Goal: Transaction & Acquisition: Purchase product/service

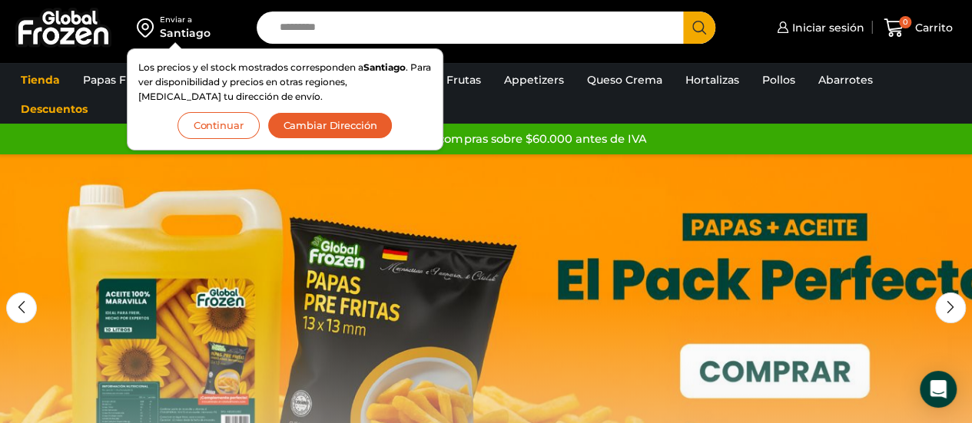
click at [226, 125] on button "Continuar" at bounding box center [219, 125] width 82 height 27
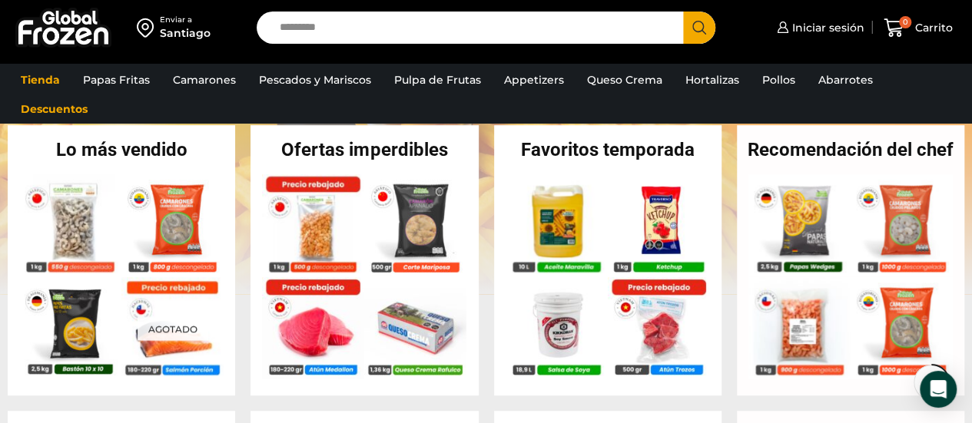
scroll to position [327, 0]
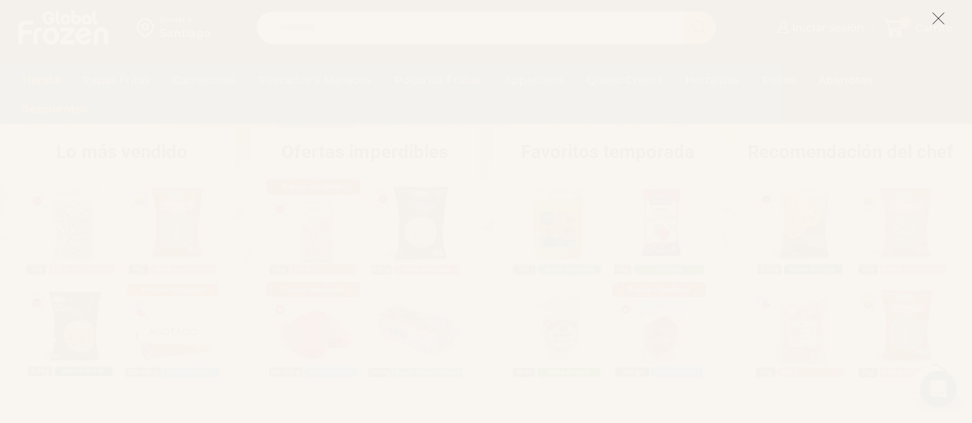
click at [937, 19] on line at bounding box center [938, 18] width 11 height 11
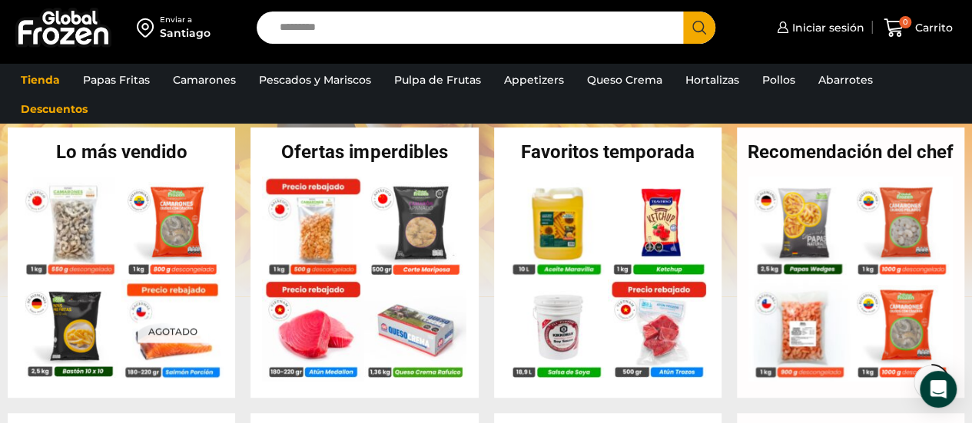
scroll to position [347, 0]
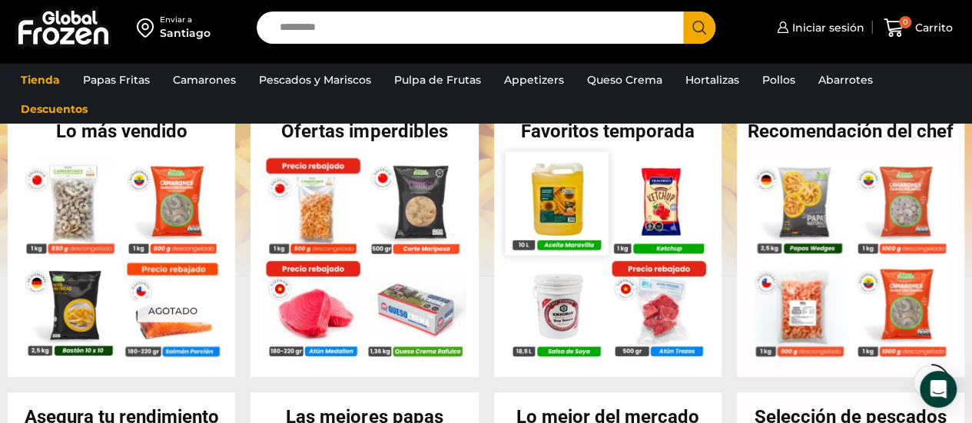
click at [552, 227] on img at bounding box center [556, 202] width 103 height 103
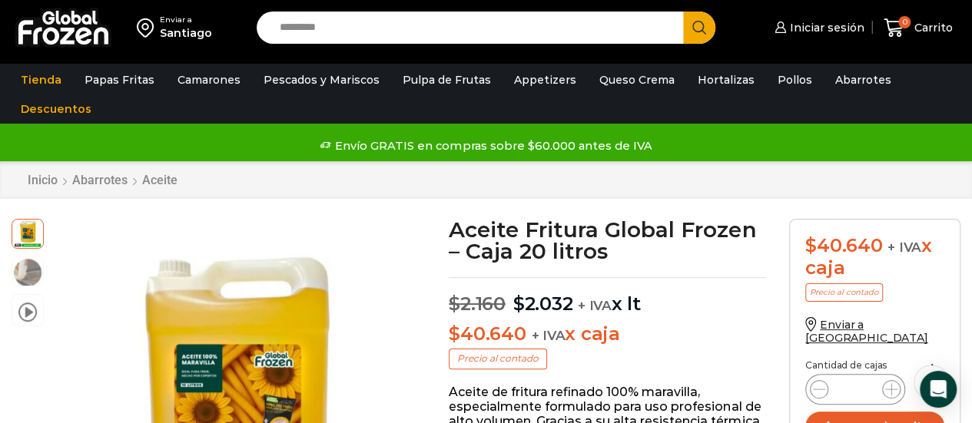
scroll to position [31, 0]
